Goal: Task Accomplishment & Management: Complete application form

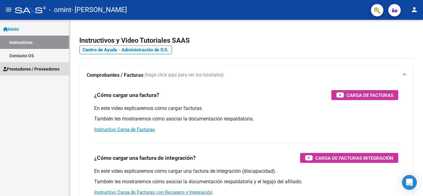
click at [33, 68] on span "Prestadores / Proveedores" at bounding box center [31, 69] width 56 height 7
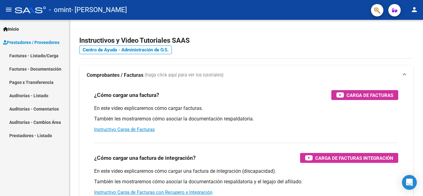
click at [36, 57] on link "Facturas - Listado/Carga" at bounding box center [34, 55] width 69 height 13
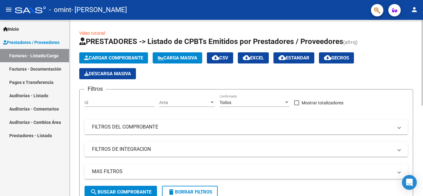
click at [91, 102] on input "Id" at bounding box center [119, 102] width 70 height 5
click at [127, 55] on span "Cargar Comprobante" at bounding box center [113, 58] width 59 height 6
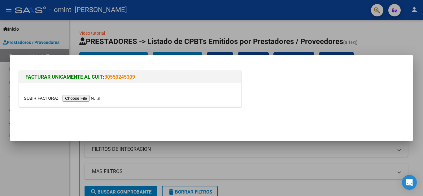
click at [93, 97] on input "file" at bounding box center [63, 98] width 78 height 6
click at [96, 99] on input "file" at bounding box center [63, 98] width 78 height 6
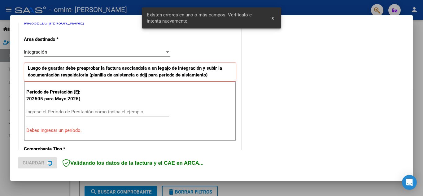
scroll to position [140, 0]
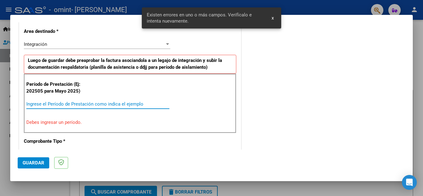
click at [75, 105] on input "Ingrese el Período de Prestación como indica el ejemplo" at bounding box center [97, 104] width 143 height 6
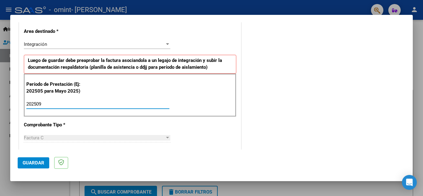
type input "202509"
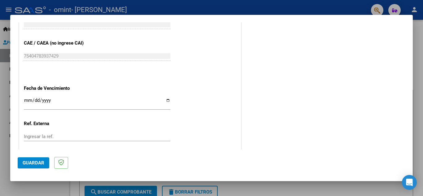
scroll to position [417, 0]
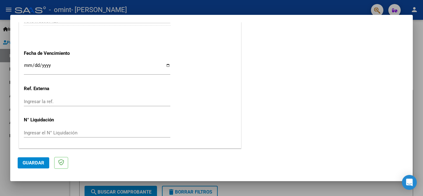
click at [165, 67] on input "Ingresar la fecha" at bounding box center [97, 68] width 146 height 10
type input "[DATE]"
click at [40, 162] on span "Guardar" at bounding box center [34, 163] width 22 height 6
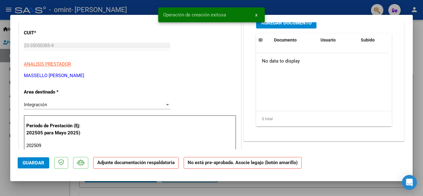
scroll to position [93, 0]
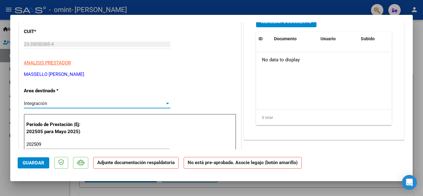
click at [165, 104] on div at bounding box center [168, 103] width 6 height 5
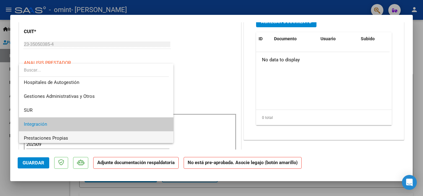
scroll to position [0, 0]
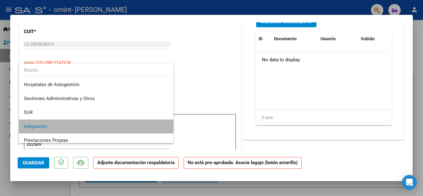
click at [137, 123] on span "Integración" at bounding box center [96, 126] width 145 height 14
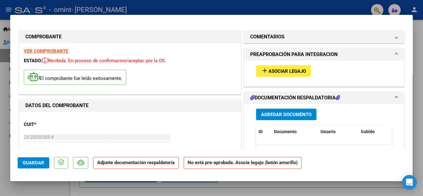
click at [282, 71] on span "Asociar Legajo" at bounding box center [286, 71] width 37 height 6
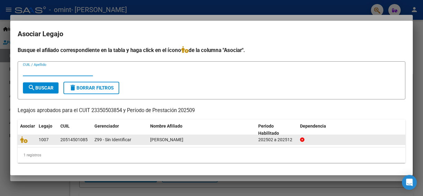
click at [74, 140] on div "20514501085" at bounding box center [73, 139] width 27 height 7
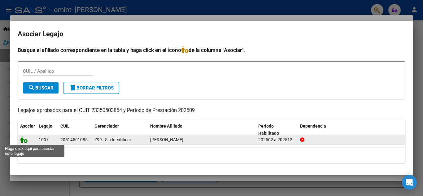
click at [22, 142] on icon at bounding box center [23, 139] width 7 height 7
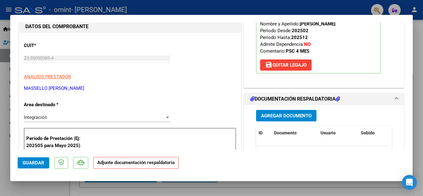
scroll to position [124, 0]
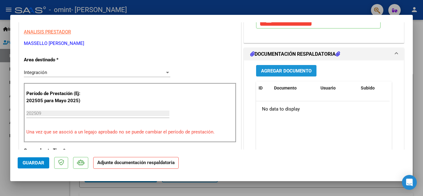
click at [286, 72] on span "Agregar Documento" at bounding box center [286, 71] width 50 height 6
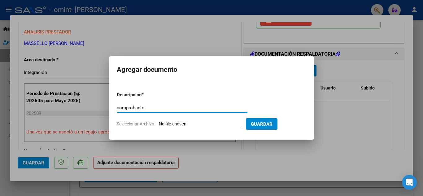
type input "comprobante"
click at [186, 124] on input "Seleccionar Archivo" at bounding box center [200, 124] width 82 height 6
type input "C:\fakepath\23350503854_011_00001_00000459.pdf"
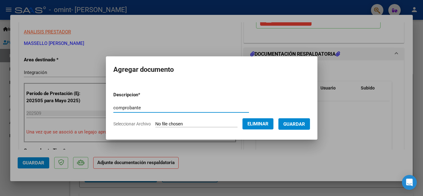
drag, startPoint x: 136, startPoint y: 108, endPoint x: 93, endPoint y: 117, distance: 43.6
click at [93, 117] on div "COMPROBANTE VER COMPROBANTE ESTADO: Recibida. En proceso de confirmacion/acepta…" at bounding box center [211, 98] width 423 height 196
type input "planilla de asistencia"
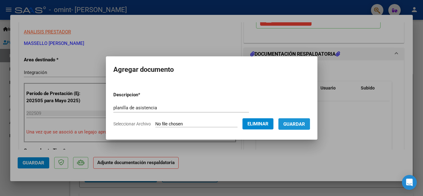
click at [292, 123] on span "Guardar" at bounding box center [294, 124] width 22 height 6
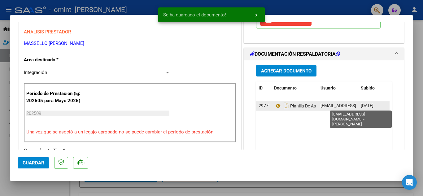
click at [347, 107] on span "[EMAIL_ADDRESS][DOMAIN_NAME] - [PERSON_NAME]" at bounding box center [372, 105] width 105 height 5
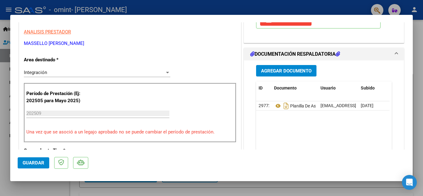
drag, startPoint x: 263, startPoint y: 107, endPoint x: 249, endPoint y: 108, distance: 14.0
click at [251, 108] on div "Agregar Documento ID Documento Usuario Subido Acción 29772 Planilla De Asistenc…" at bounding box center [323, 121] width 145 height 123
click at [277, 75] on button "Agregar Documento" at bounding box center [286, 70] width 60 height 11
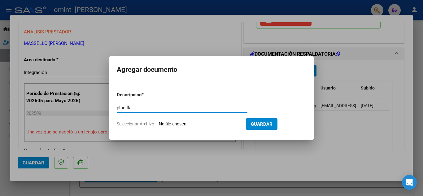
type input "planilla"
click at [208, 123] on input "Seleccionar Archivo" at bounding box center [200, 124] width 82 height 6
type input "C:\fakepath\[PERSON_NAME] septiembre.pdf"
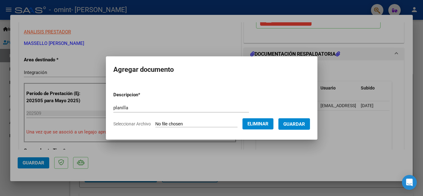
click at [306, 128] on button "Guardar" at bounding box center [294, 123] width 32 height 11
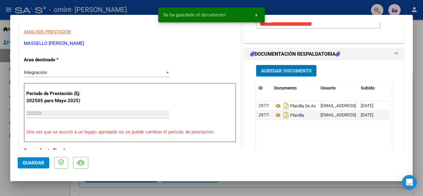
click at [263, 69] on span "Agregar Documento" at bounding box center [286, 71] width 50 height 6
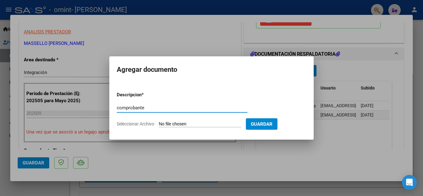
type input "comprobante"
click at [209, 125] on input "Seleccionar Archivo" at bounding box center [200, 124] width 82 height 6
type input "C:\fakepath\23350503854_011_00001_00000459.pdf"
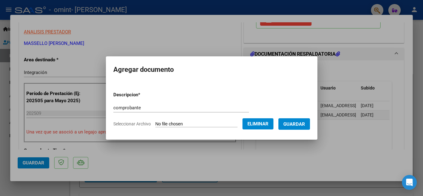
click at [309, 132] on form "Descripcion * comprobante Escriba aquí una descripcion Seleccionar Archivo Elim…" at bounding box center [211, 109] width 196 height 45
click at [309, 127] on button "Guardar" at bounding box center [294, 123] width 32 height 11
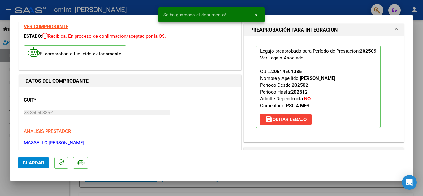
scroll to position [0, 0]
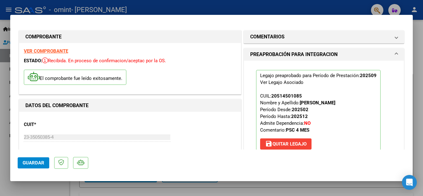
click at [395, 52] on span at bounding box center [396, 54] width 2 height 7
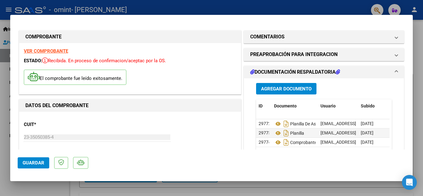
click at [395, 72] on span at bounding box center [396, 71] width 2 height 7
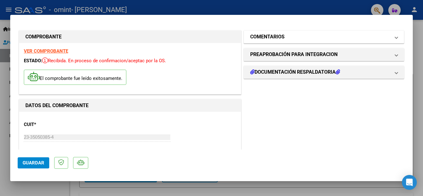
click at [389, 38] on span "COMENTARIOS" at bounding box center [322, 36] width 145 height 7
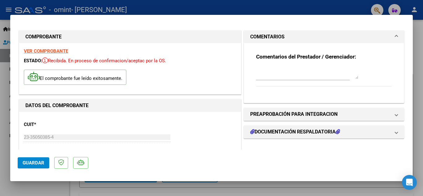
click at [389, 38] on span "COMENTARIOS" at bounding box center [322, 36] width 145 height 7
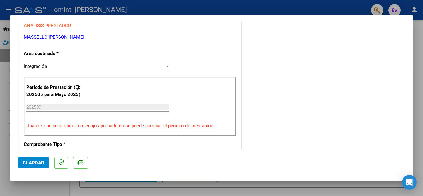
scroll to position [186, 0]
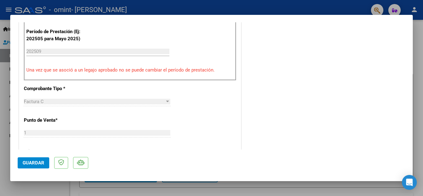
click at [40, 163] on span "Guardar" at bounding box center [34, 163] width 22 height 6
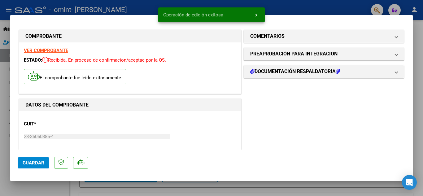
scroll to position [0, 0]
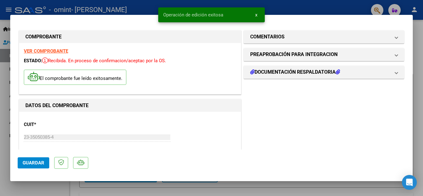
click at [414, 92] on div at bounding box center [211, 98] width 423 height 196
type input "$ 0,00"
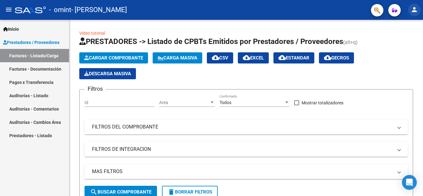
click at [413, 9] on mat-icon "person" at bounding box center [413, 9] width 7 height 7
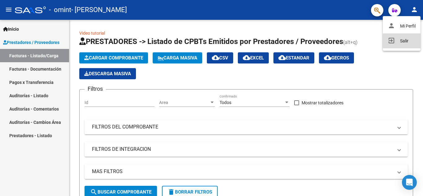
click at [402, 39] on button "exit_to_app Salir" at bounding box center [401, 40] width 38 height 15
